Goal: Complete application form: Complete application form

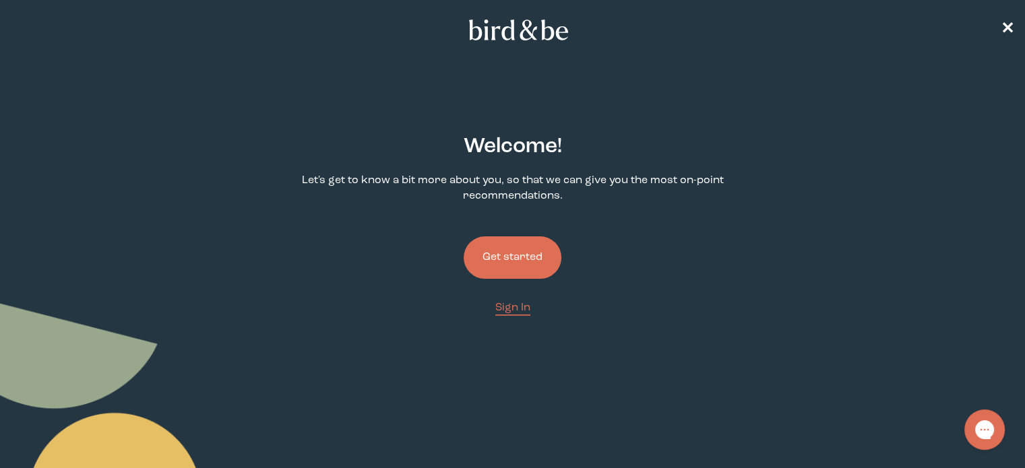
click at [506, 268] on button "Get started" at bounding box center [513, 258] width 98 height 42
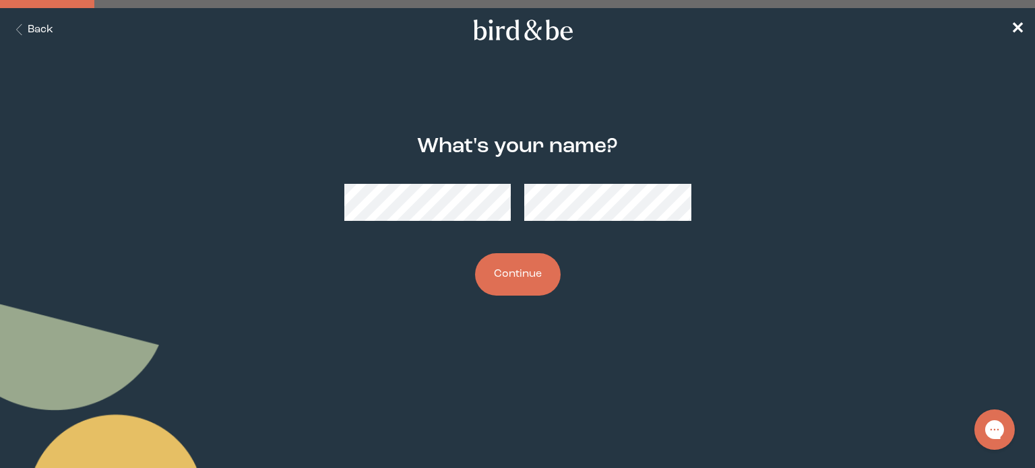
click at [512, 266] on button "Continue" at bounding box center [518, 274] width 86 height 42
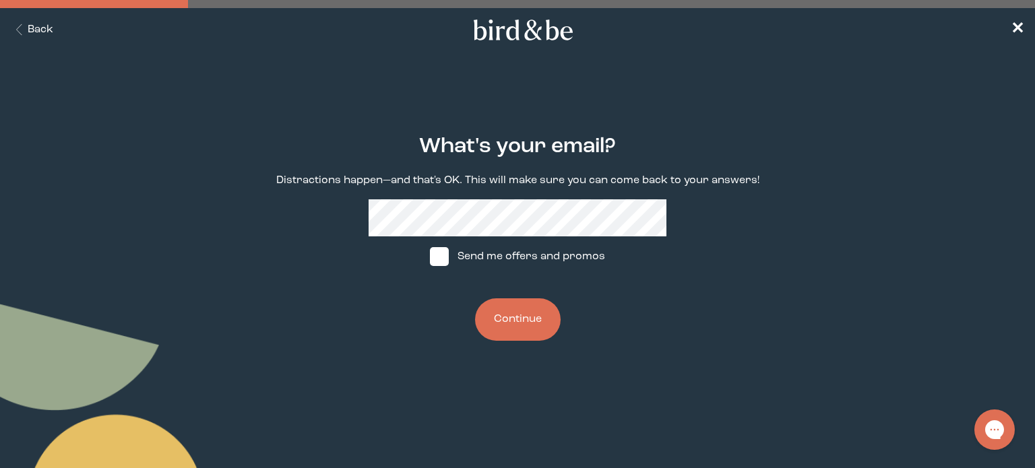
click at [499, 308] on button "Continue" at bounding box center [518, 320] width 86 height 42
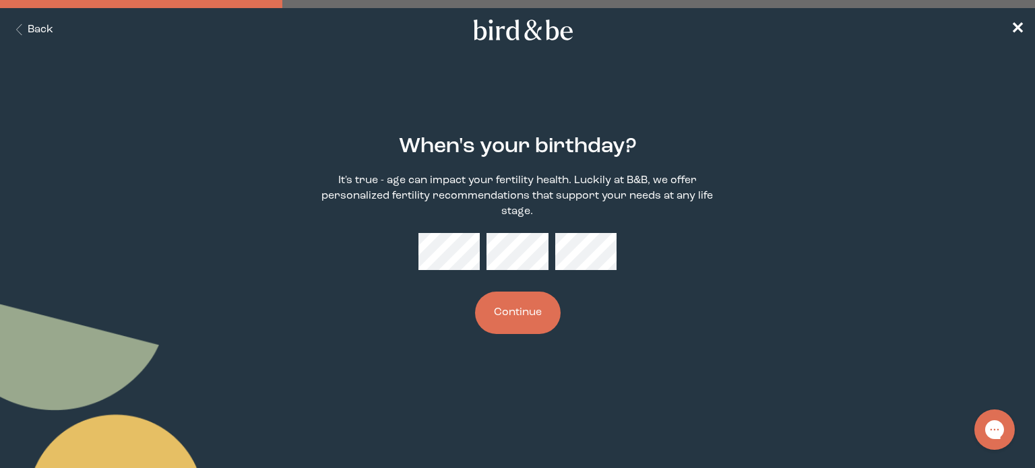
click at [504, 313] on button "Continue" at bounding box center [518, 313] width 86 height 42
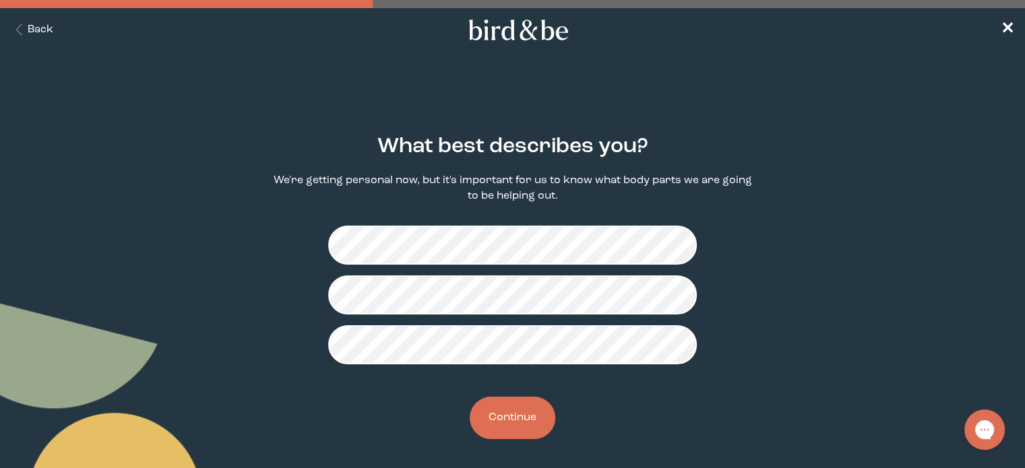
click at [512, 411] on button "Continue" at bounding box center [513, 418] width 86 height 42
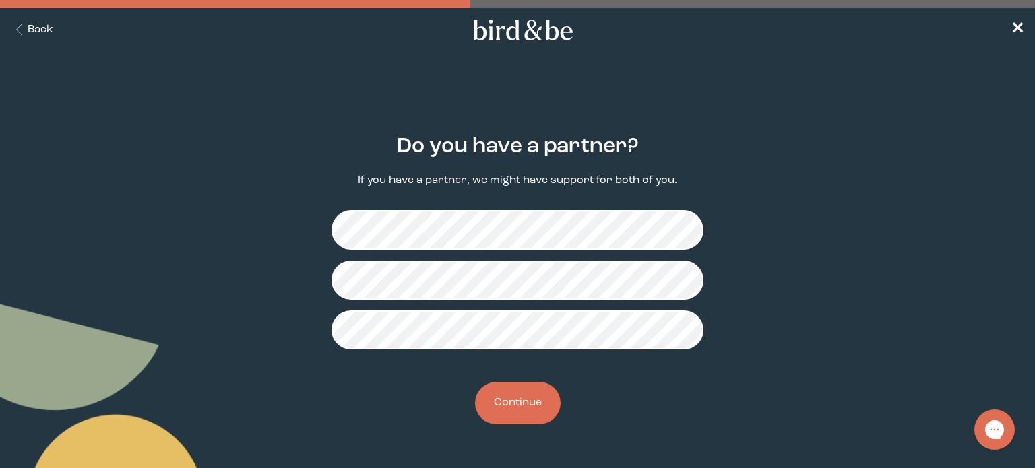
click at [518, 397] on button "Continue" at bounding box center [518, 403] width 86 height 42
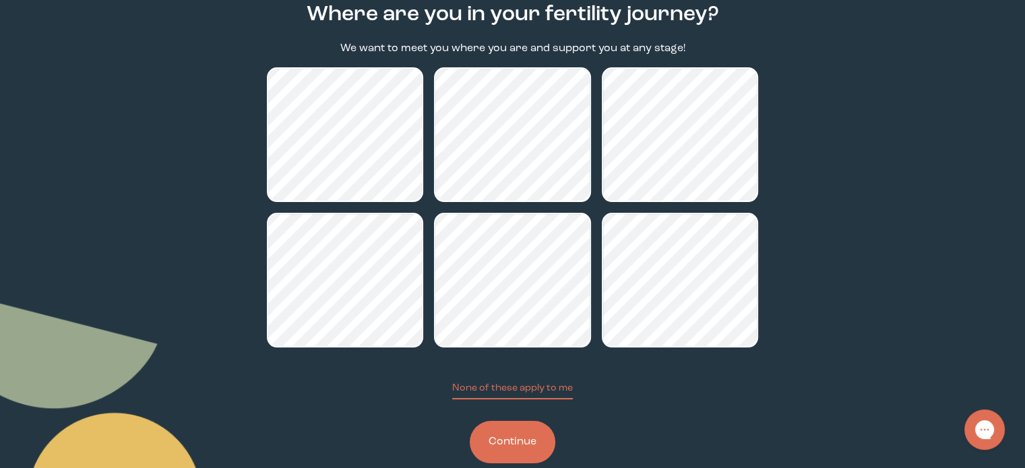
scroll to position [160, 0]
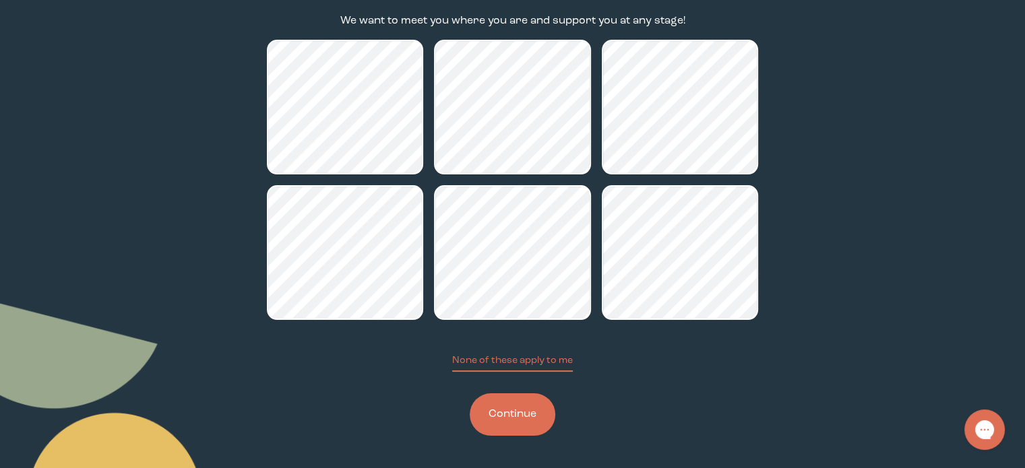
click at [491, 401] on button "Continue" at bounding box center [513, 415] width 86 height 42
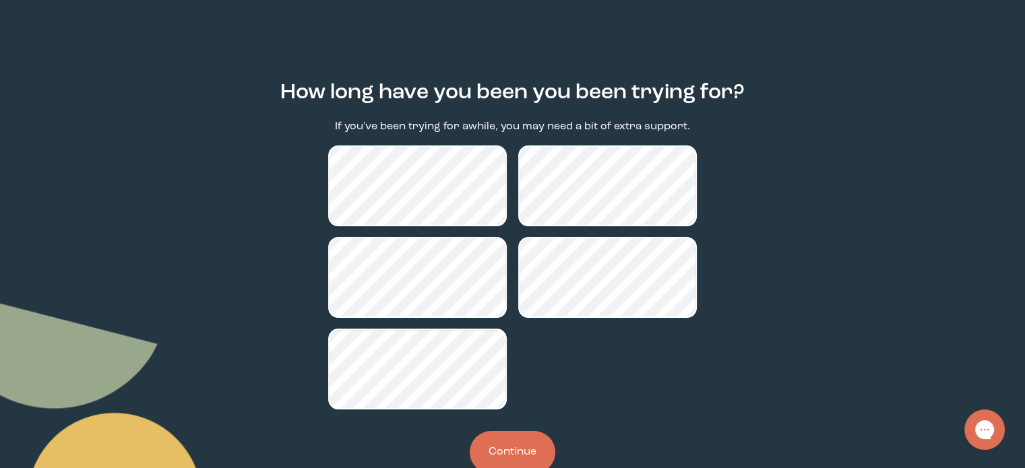
scroll to position [92, 0]
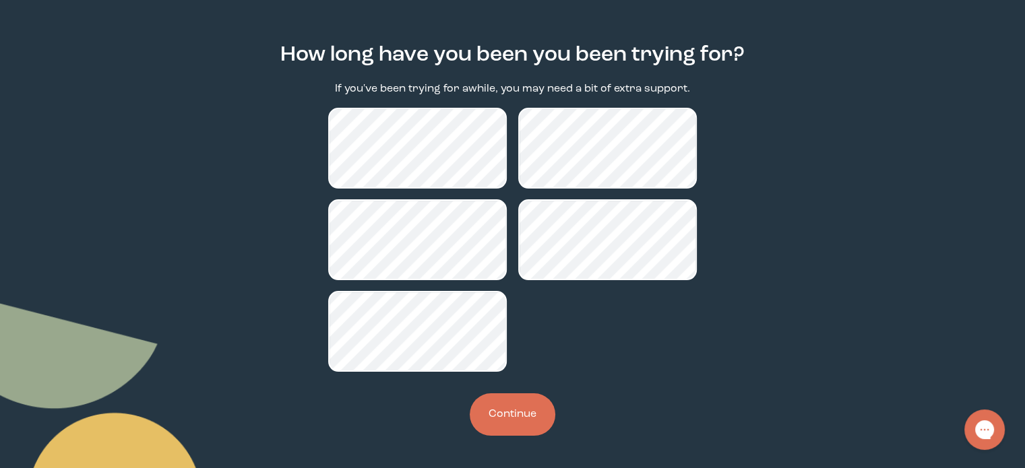
click at [501, 413] on button "Continue" at bounding box center [513, 415] width 86 height 42
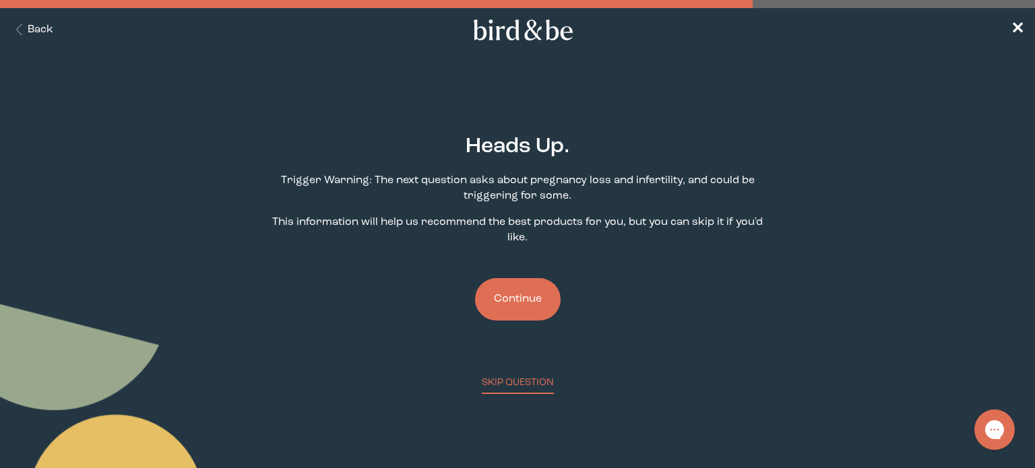
click at [509, 296] on button "Continue" at bounding box center [518, 299] width 86 height 42
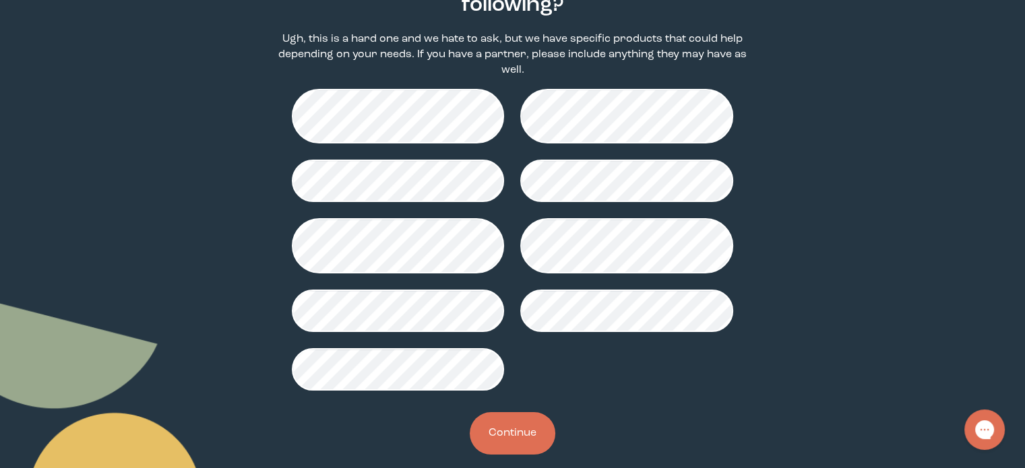
scroll to position [177, 0]
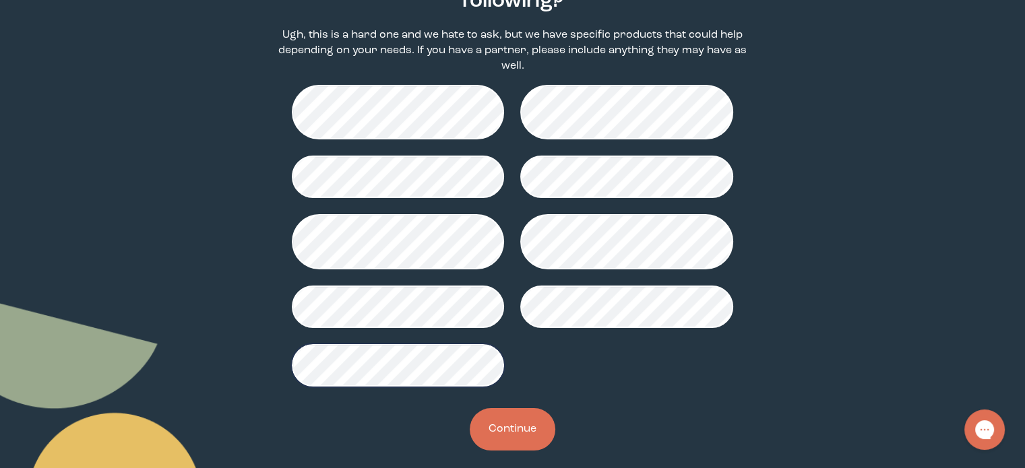
click at [506, 416] on button "Continue" at bounding box center [513, 429] width 86 height 42
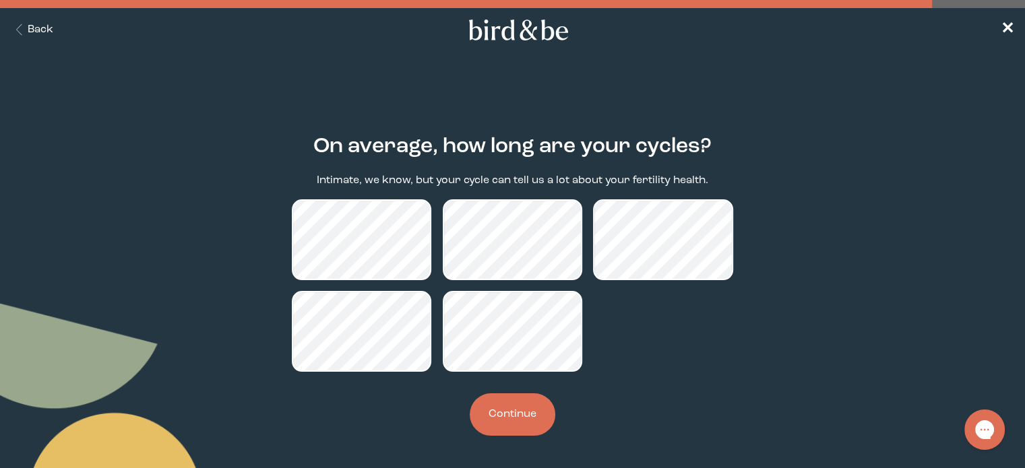
click at [515, 420] on button "Continue" at bounding box center [513, 415] width 86 height 42
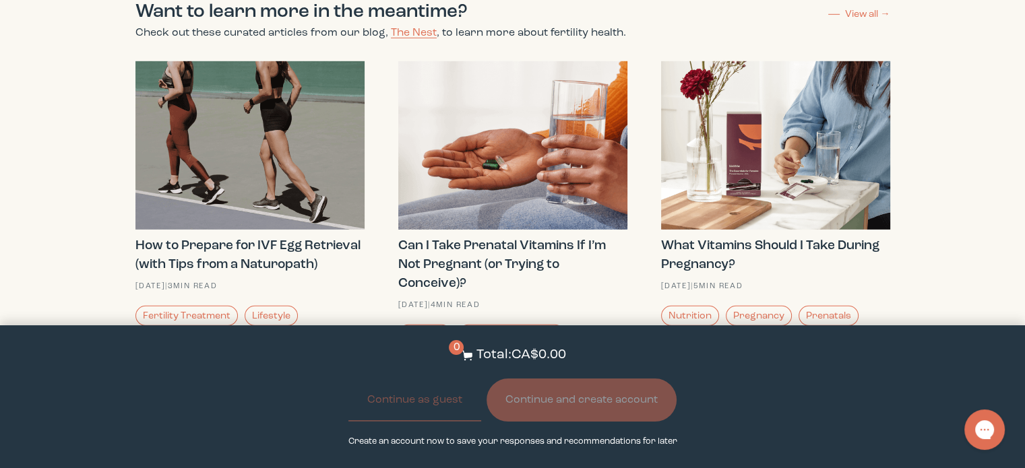
scroll to position [4067, 0]
